Goal: Information Seeking & Learning: Learn about a topic

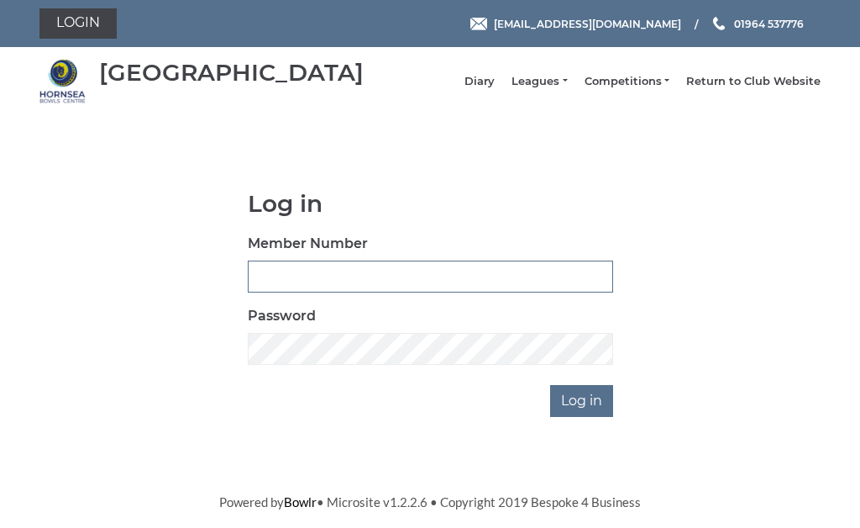
click at [300, 281] on input "Member Number" at bounding box center [430, 276] width 365 height 32
type input "0248"
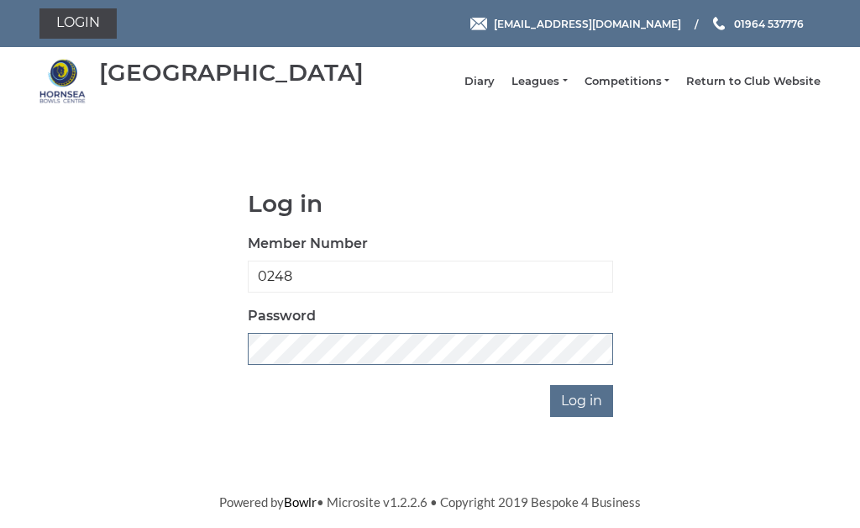
scroll to position [240, 0]
click at [582, 385] on input "Log in" at bounding box center [581, 401] width 63 height 32
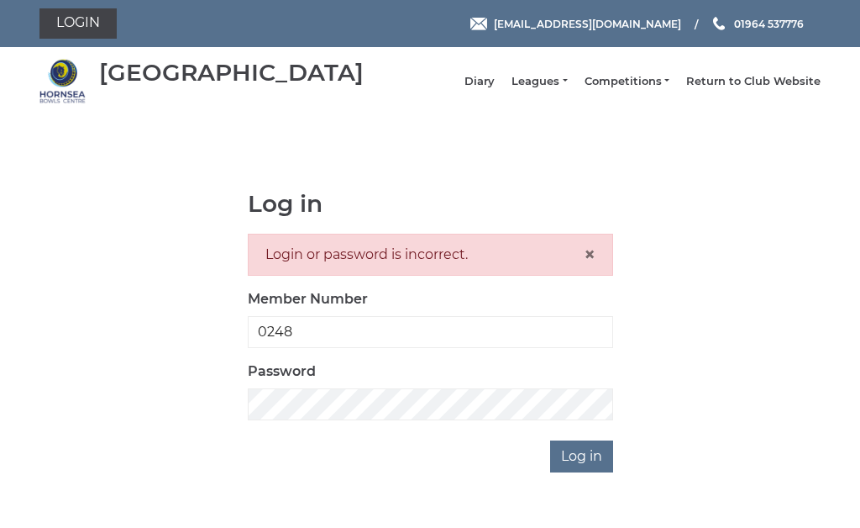
click at [566, 86] on link "Leagues" at bounding box center [539, 81] width 55 height 15
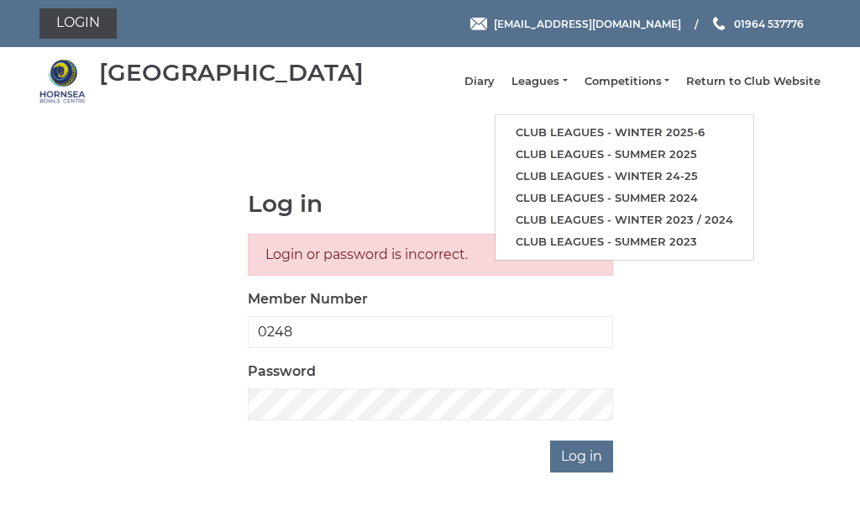
click at [663, 135] on link "Club leagues - Winter 2025-6" at bounding box center [625, 133] width 258 height 22
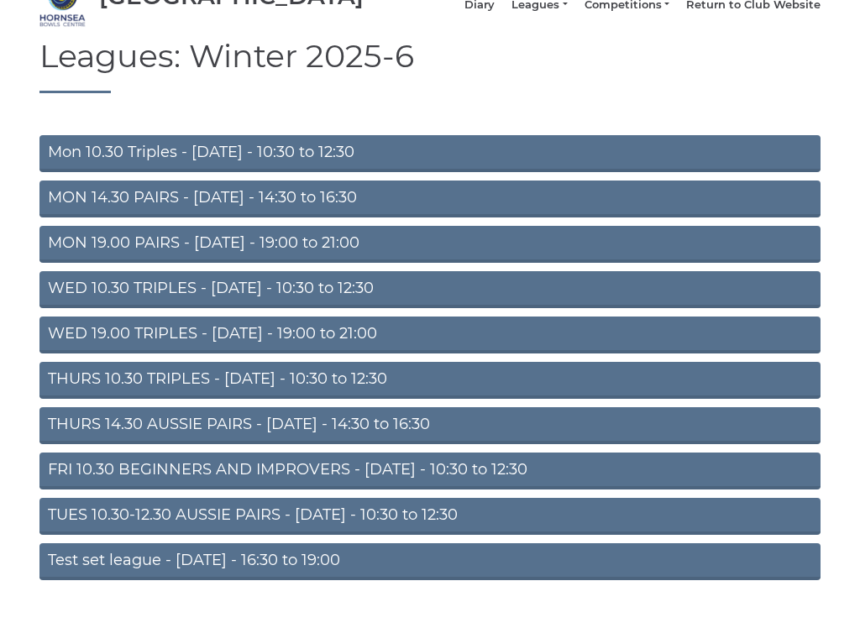
scroll to position [81, 0]
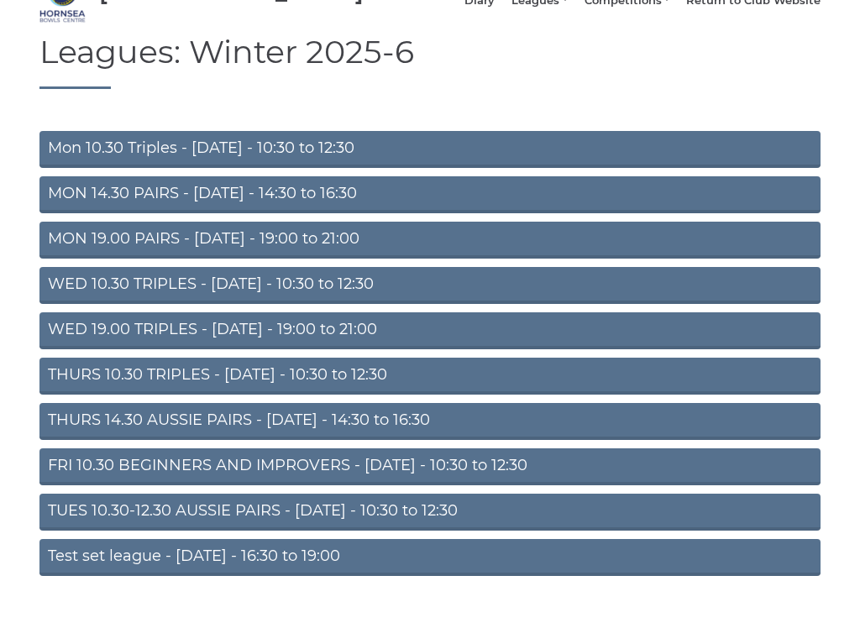
click at [307, 160] on link "Mon 10.30 Triples - [DATE] - 10:30 to 12:30" at bounding box center [429, 149] width 781 height 37
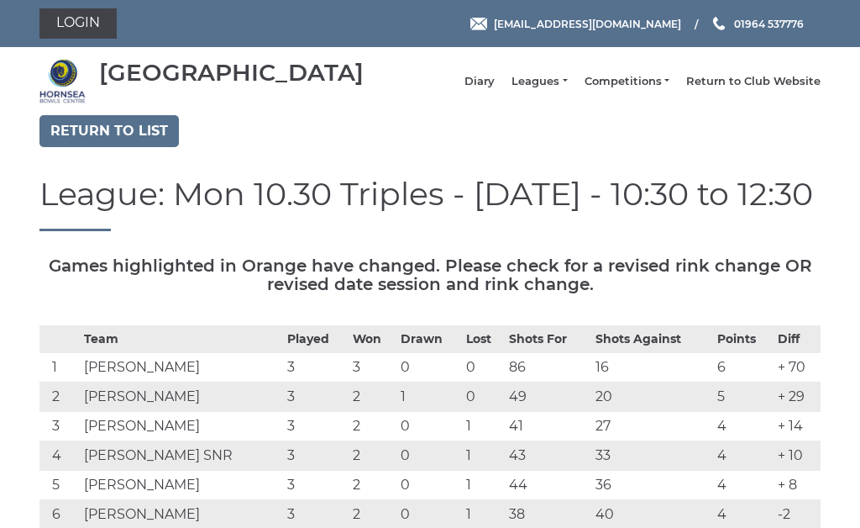
click at [118, 135] on link "Return to list" at bounding box center [108, 131] width 139 height 32
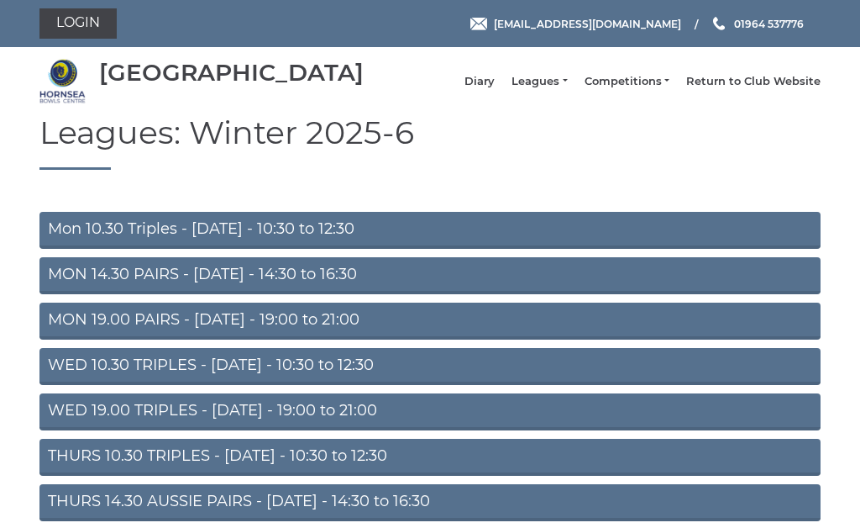
click at [331, 279] on link "MON 14.30 PAIRS - [DATE] - 14:30 to 16:30" at bounding box center [429, 275] width 781 height 37
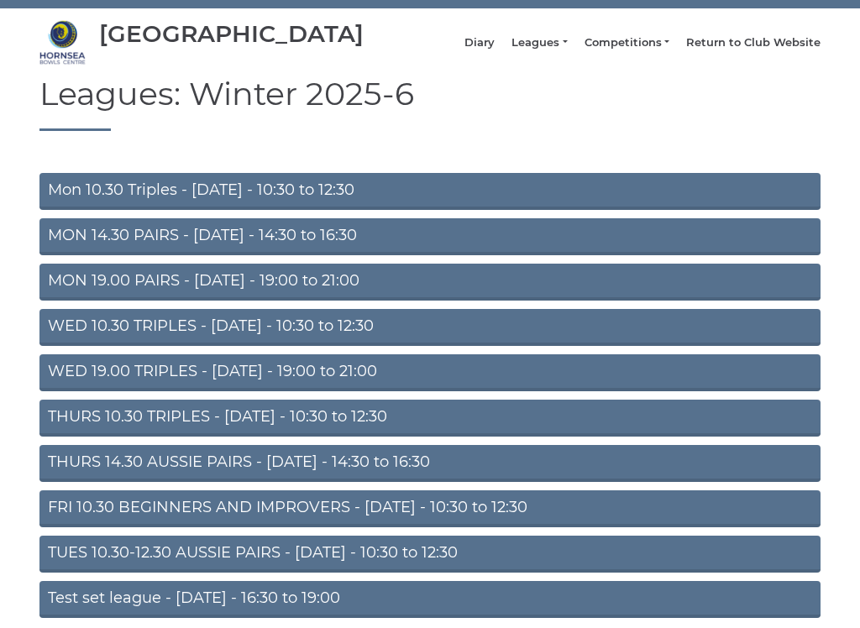
scroll to position [39, 0]
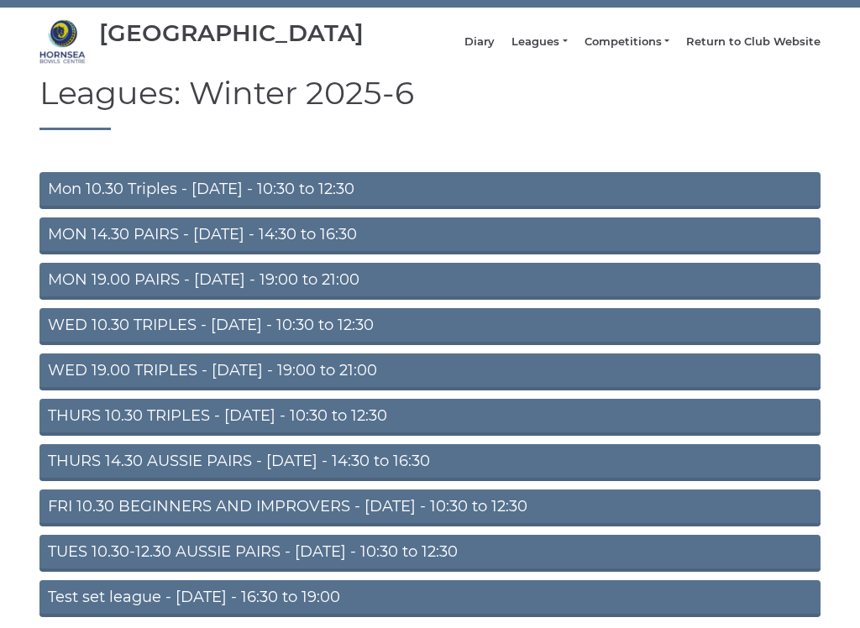
click at [307, 284] on link "MON 19.00 PAIRS - [DATE] - 19:00 to 21:00" at bounding box center [429, 281] width 781 height 37
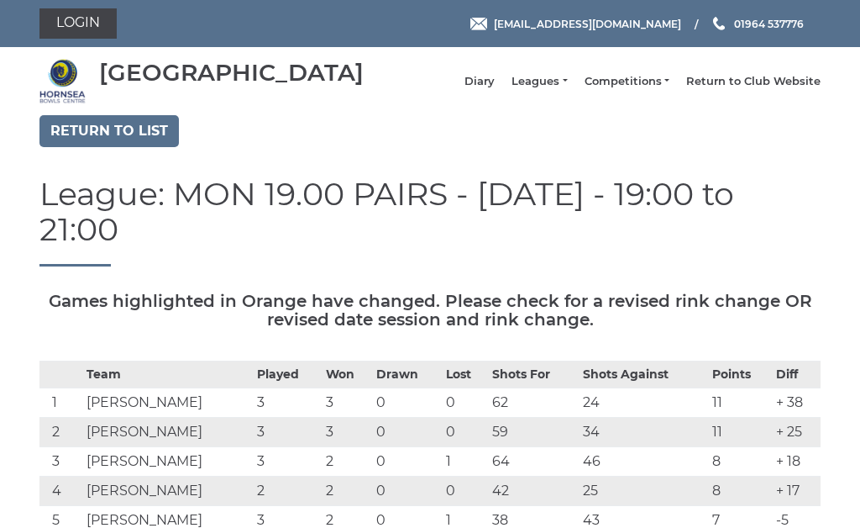
click at [123, 136] on link "Return to list" at bounding box center [108, 131] width 139 height 32
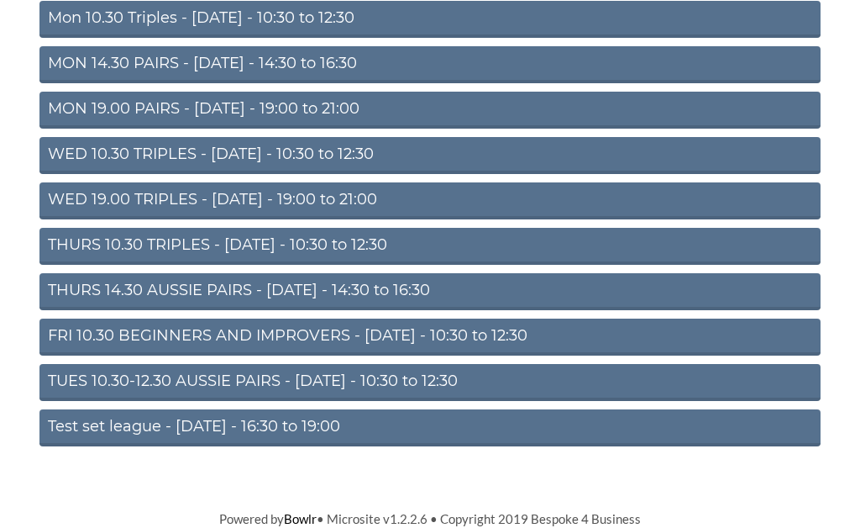
scroll to position [223, 0]
click at [318, 382] on link "TUES 10.30-12.30 AUSSIE PAIRS - Tuesday - 10:30 to 12:30" at bounding box center [429, 382] width 781 height 37
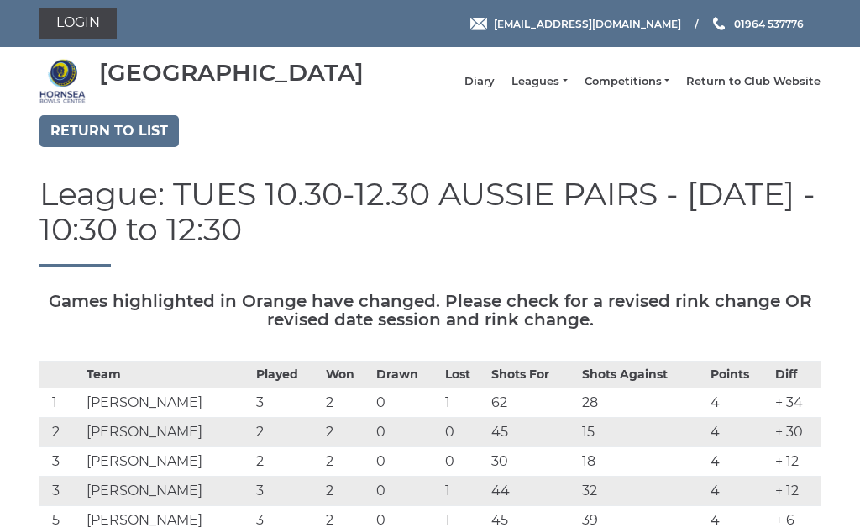
click at [131, 142] on link "Return to list" at bounding box center [108, 131] width 139 height 32
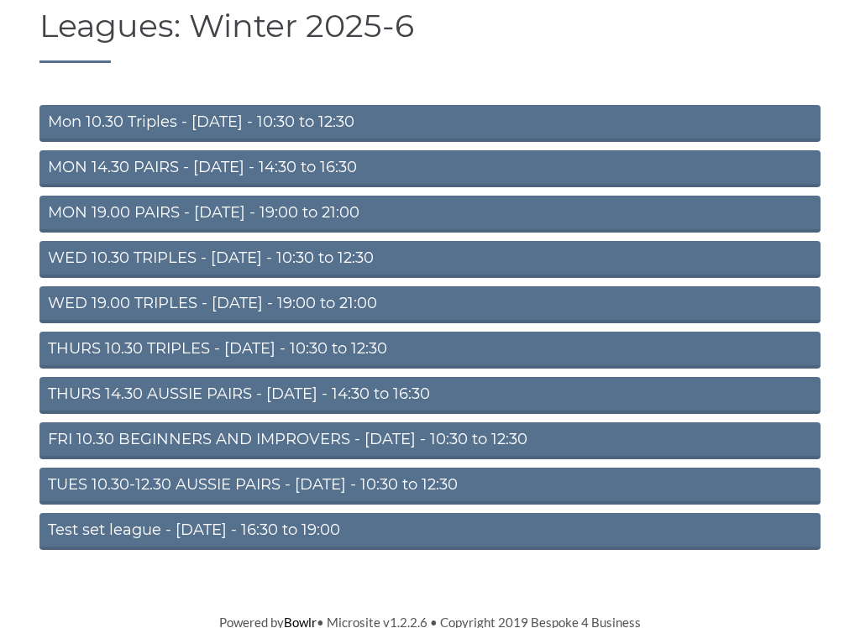
scroll to position [108, 0]
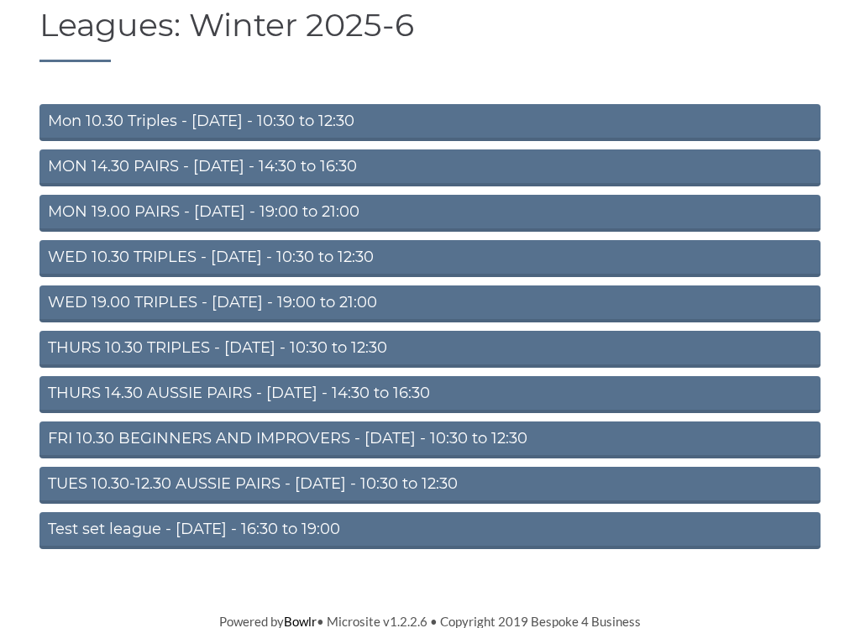
click at [363, 262] on link "WED 10.30 TRIPLES - Wednesday - 10:30 to 12:30" at bounding box center [429, 258] width 781 height 37
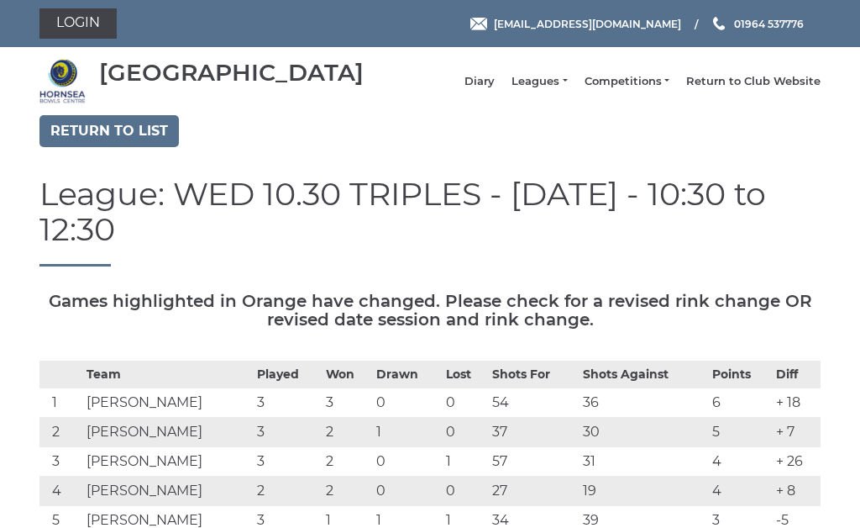
click at [130, 143] on link "Return to list" at bounding box center [108, 131] width 139 height 32
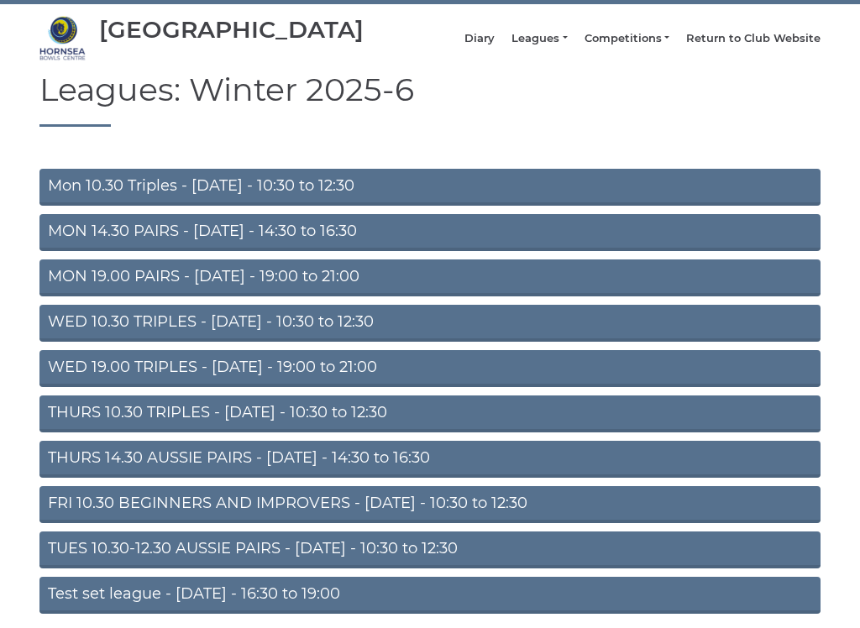
scroll to position [55, 0]
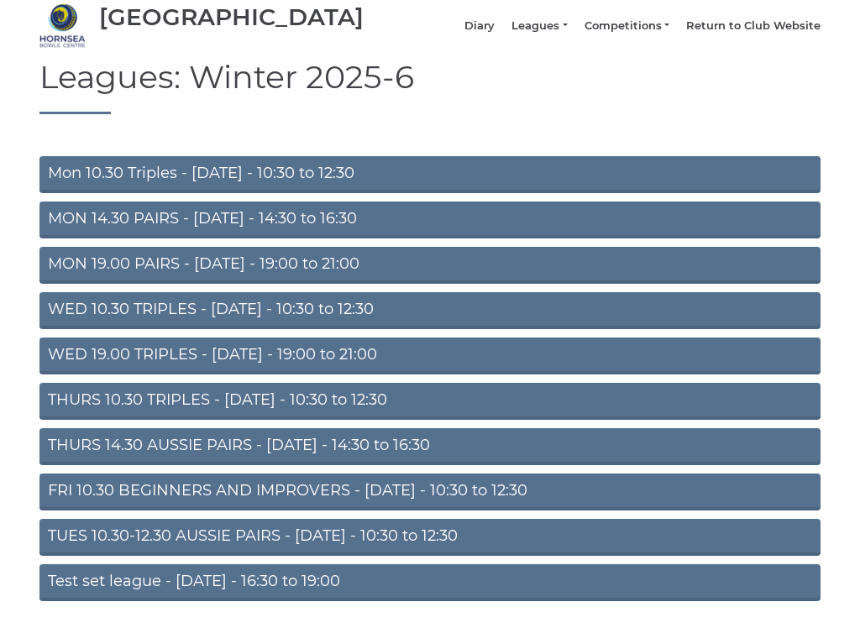
click at [270, 367] on link "WED 19.00 TRIPLES - Wednesday - 19:00 to 21:00" at bounding box center [429, 356] width 781 height 37
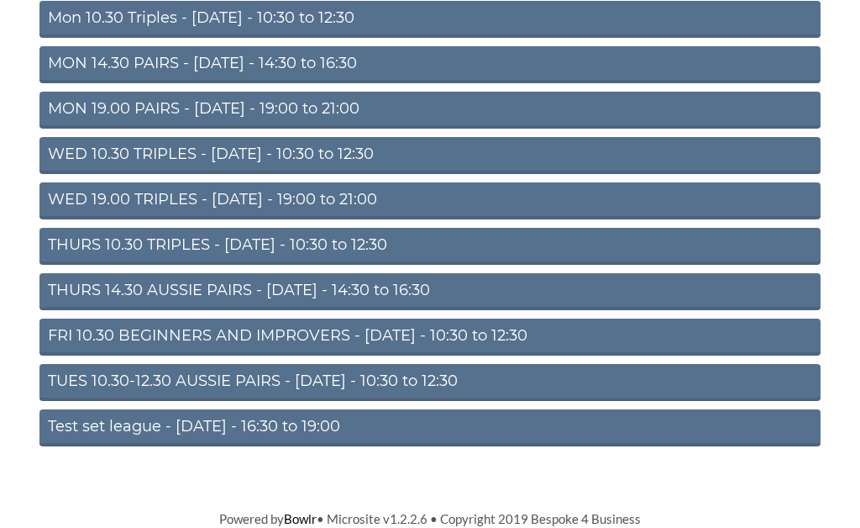
scroll to position [223, 0]
click at [307, 243] on link "THURS 10.30 TRIPLES - [DATE] - 10:30 to 12:30" at bounding box center [429, 246] width 781 height 37
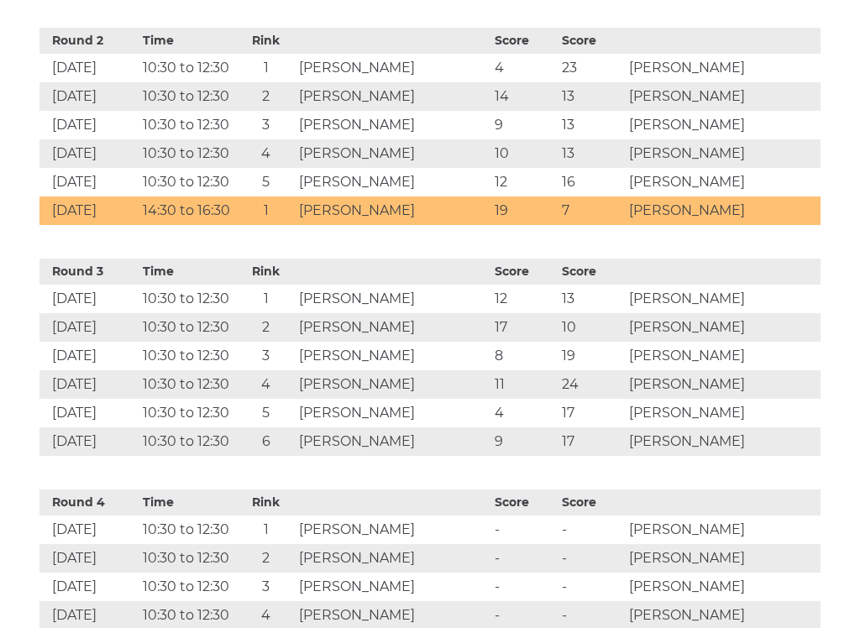
scroll to position [1106, 0]
